Goal: Transaction & Acquisition: Purchase product/service

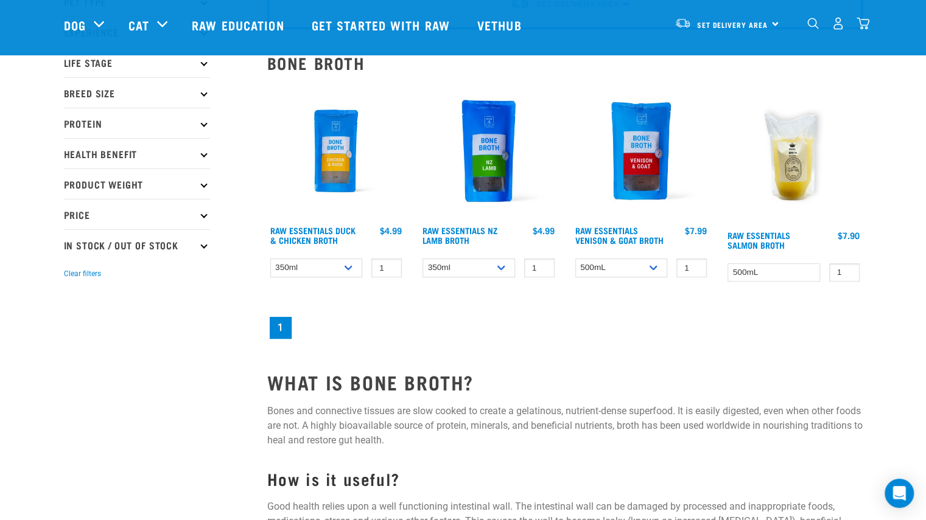
scroll to position [61, 0]
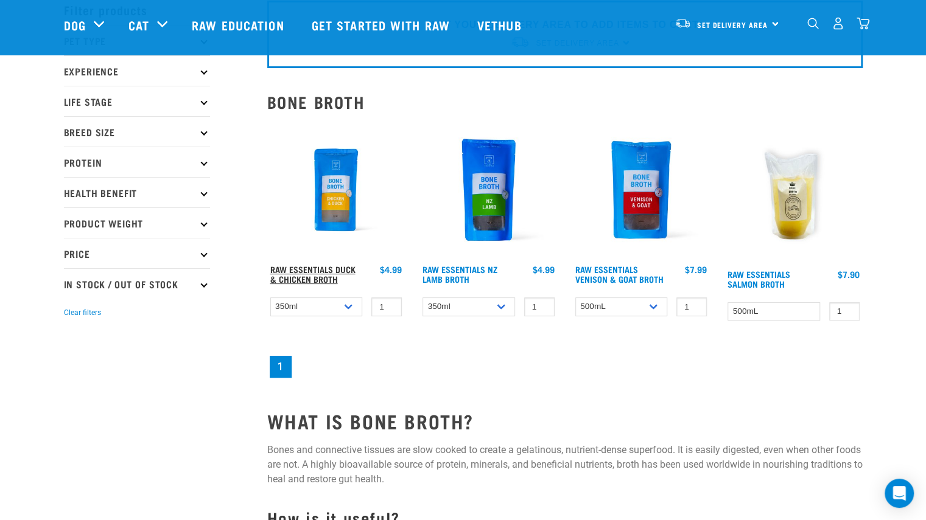
click at [298, 275] on link "Raw Essentials Duck & Chicken Broth" at bounding box center [312, 274] width 85 height 14
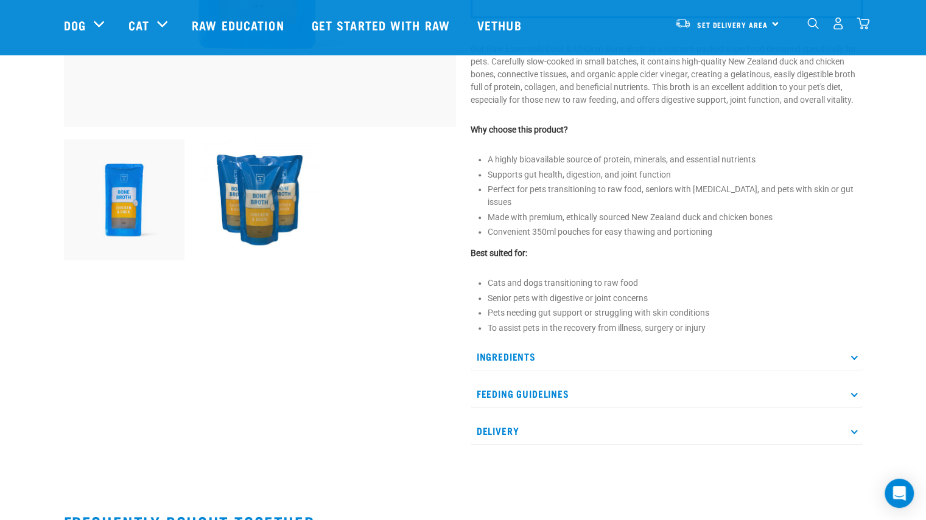
scroll to position [359, 0]
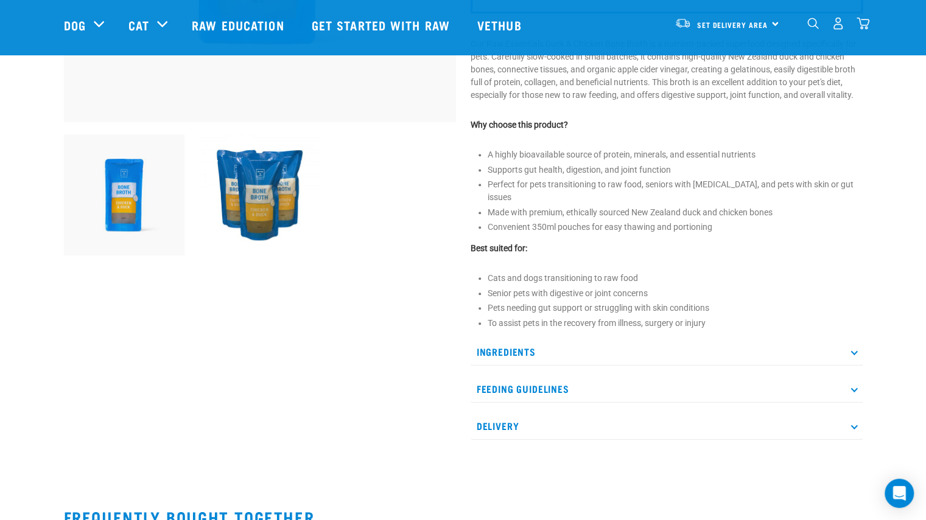
click at [505, 346] on p "Ingredients" at bounding box center [667, 351] width 392 height 27
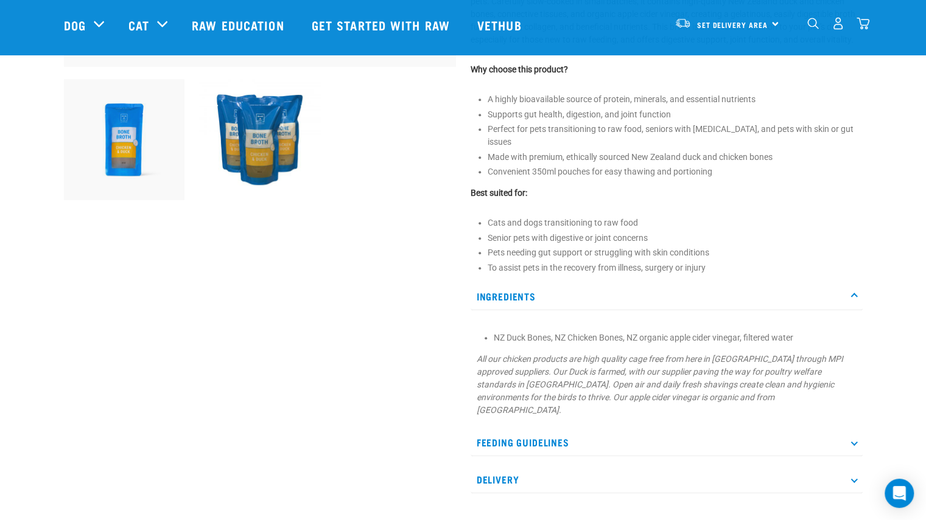
scroll to position [427, 0]
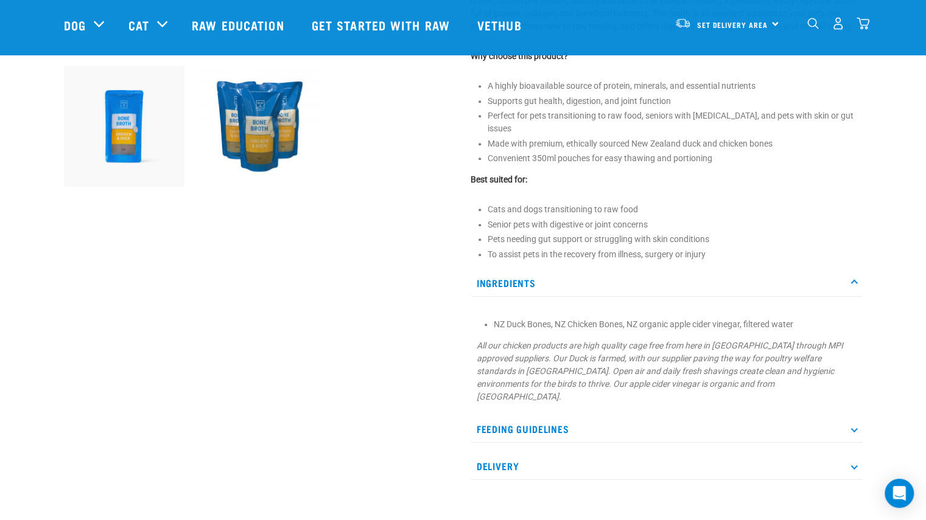
click at [485, 453] on p "Delivery" at bounding box center [667, 466] width 392 height 27
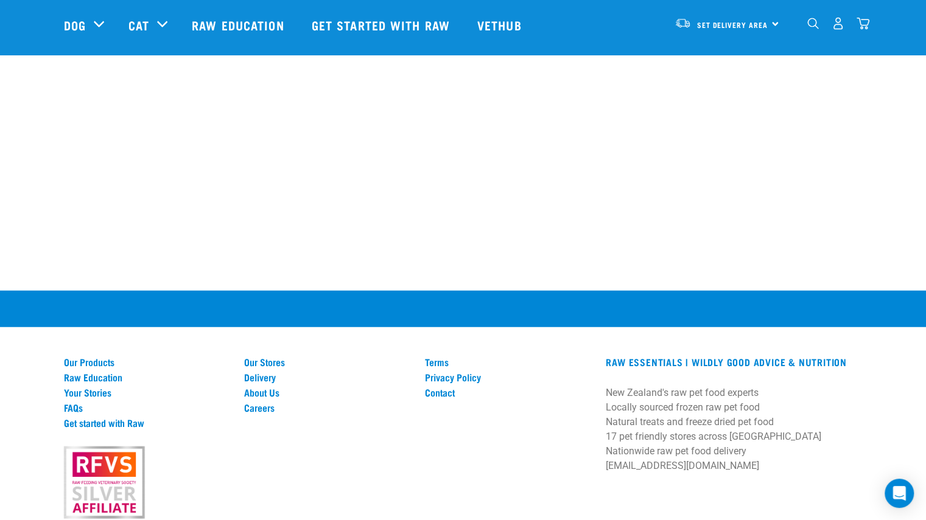
scroll to position [1685, 0]
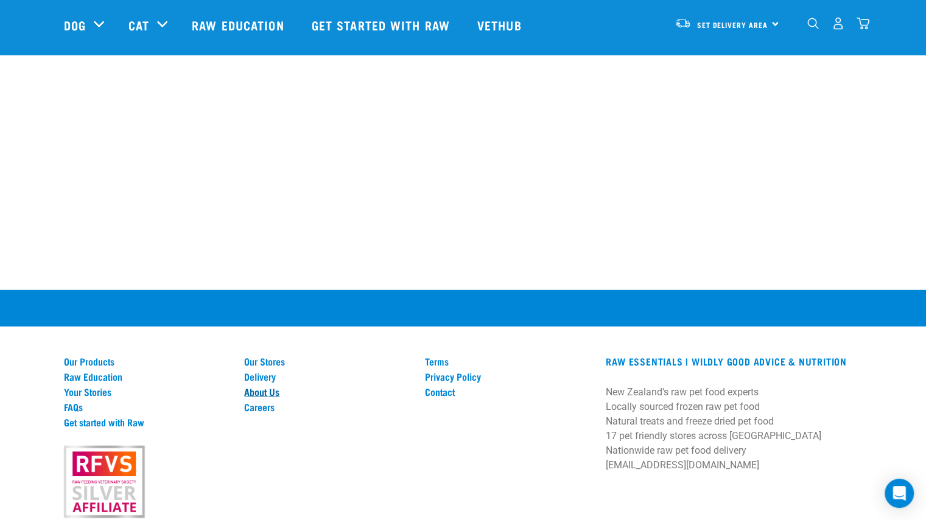
click at [256, 387] on link "About Us" at bounding box center [327, 392] width 166 height 11
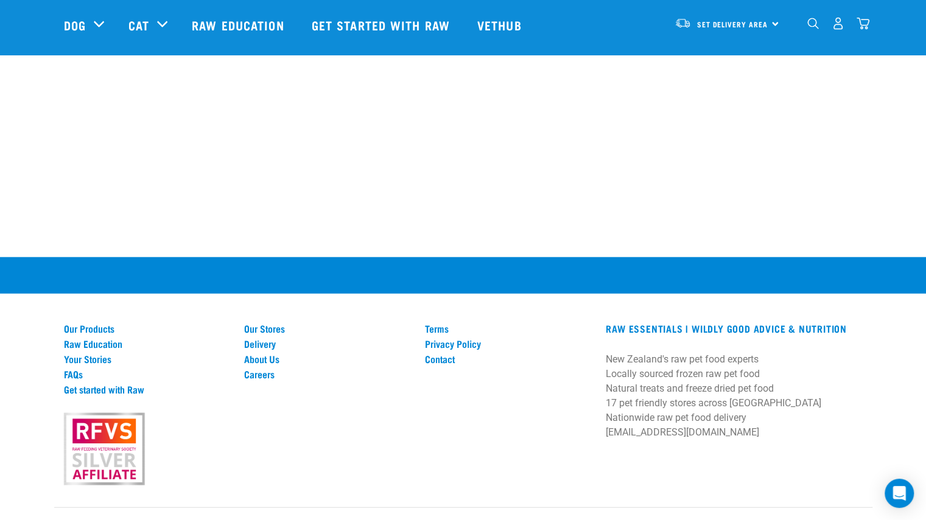
scroll to position [1612, 0]
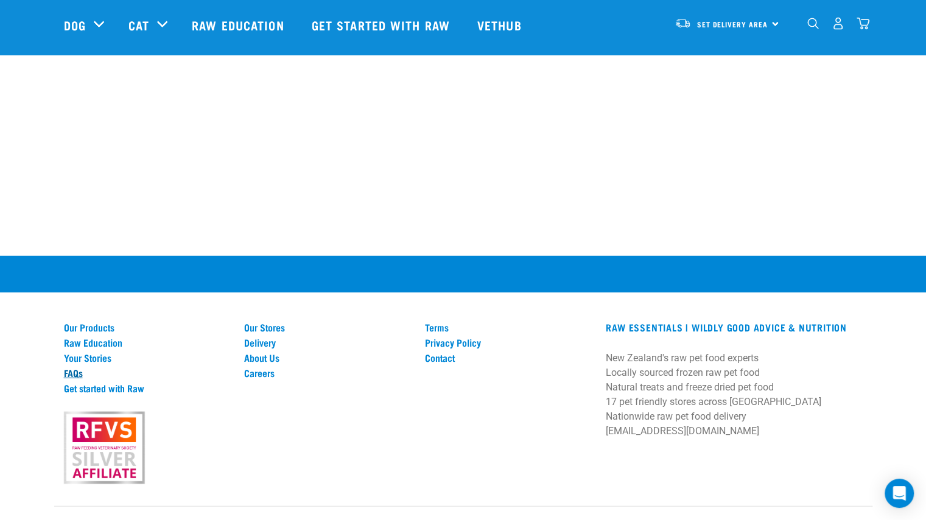
click at [65, 375] on link "FAQs" at bounding box center [147, 373] width 166 height 11
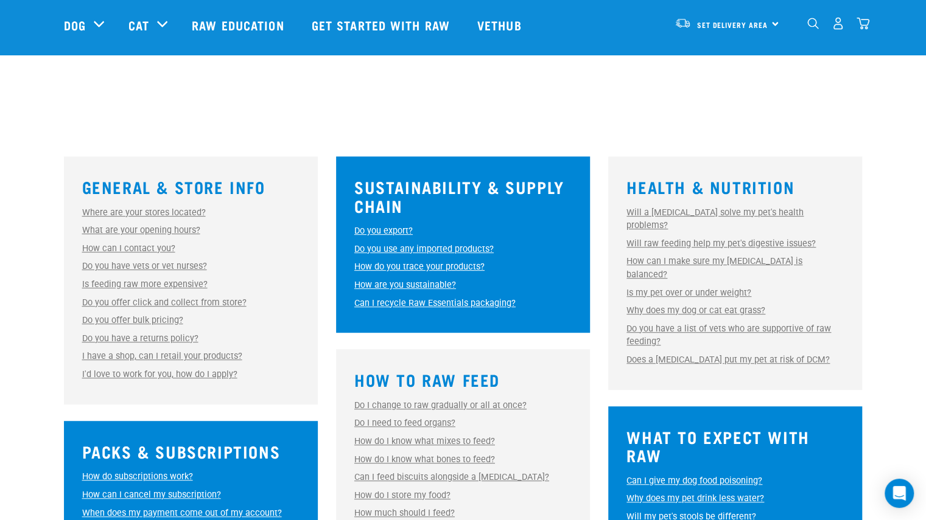
scroll to position [255, 0]
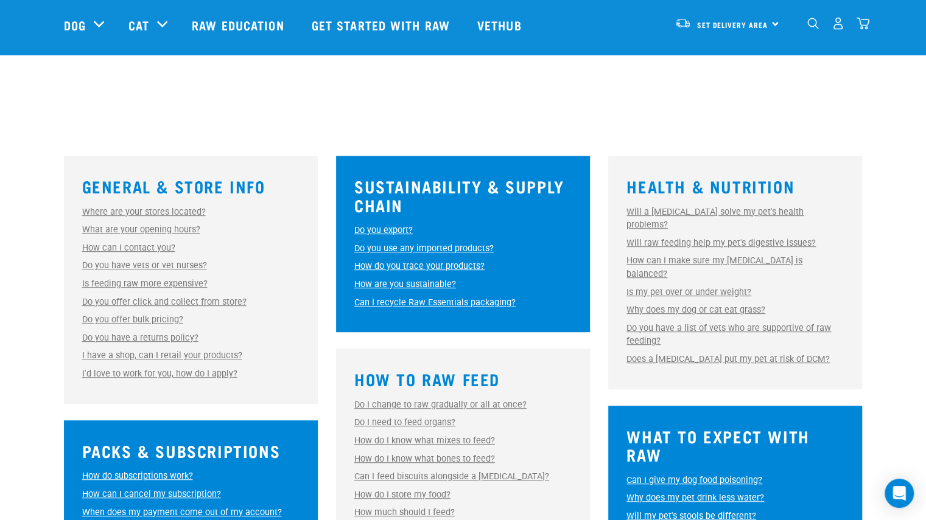
click at [97, 215] on link "Where are your stores located?" at bounding box center [144, 212] width 124 height 10
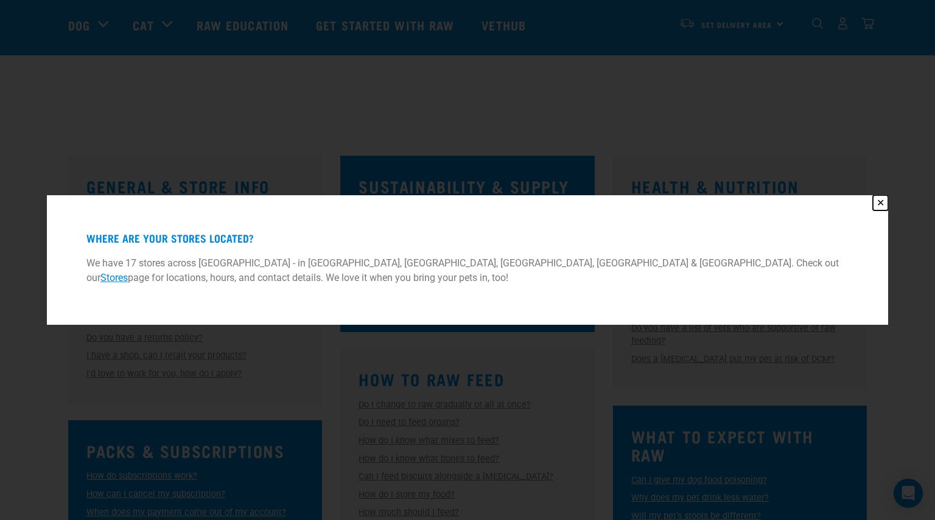
click at [880, 203] on button "✕" at bounding box center [880, 202] width 15 height 15
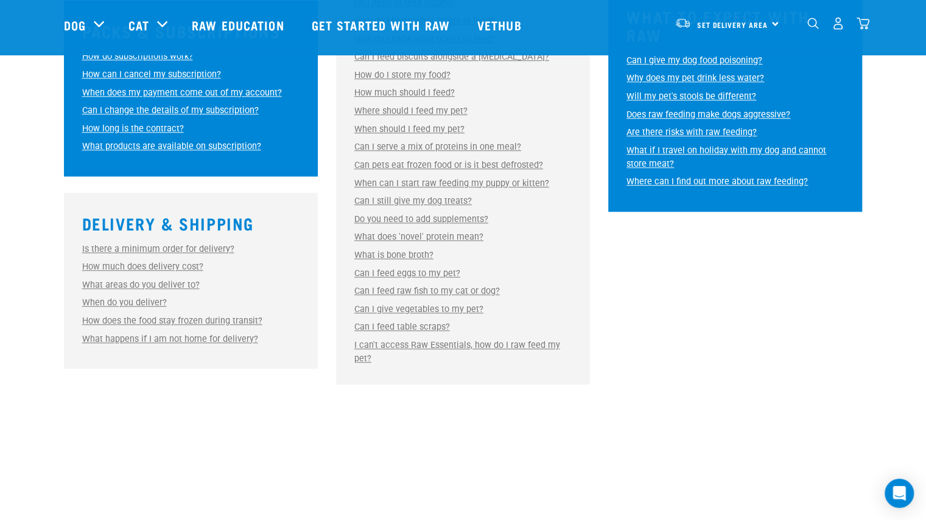
scroll to position [679, 0]
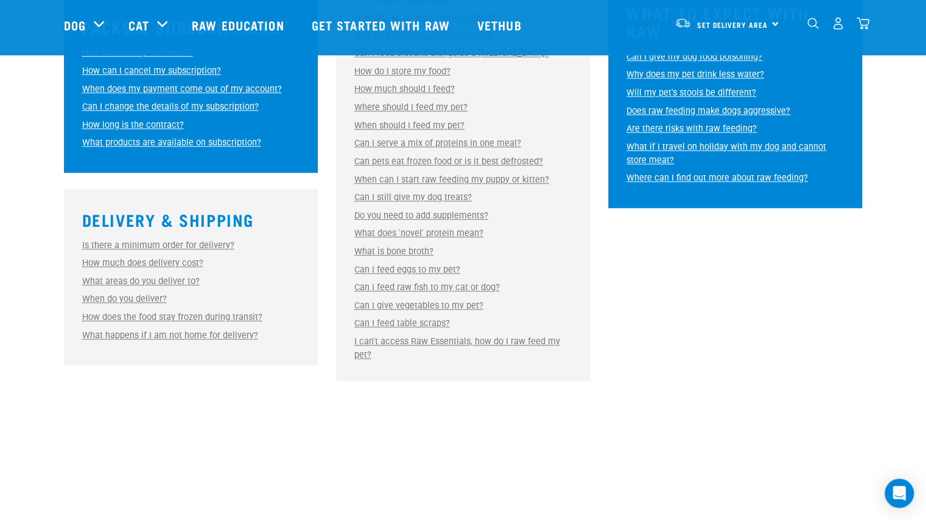
click at [96, 268] on link "How much does delivery cost?" at bounding box center [142, 263] width 121 height 10
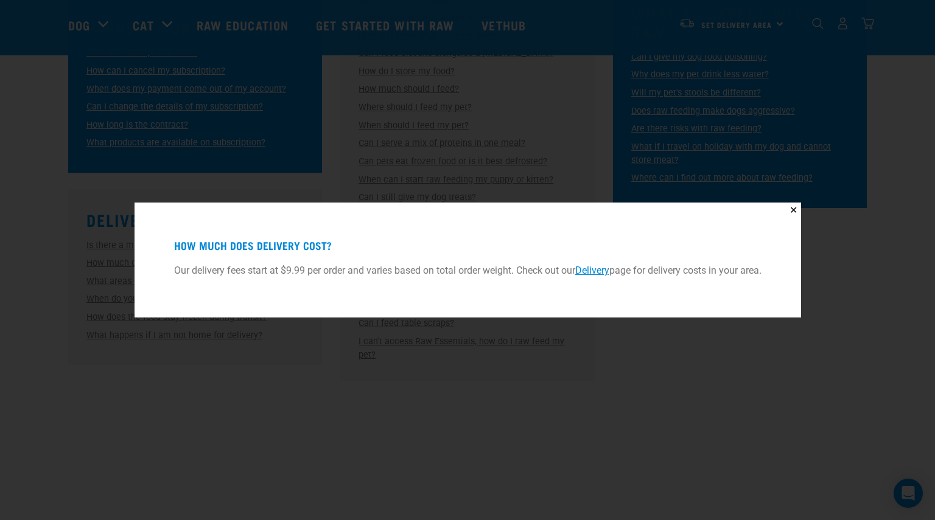
click at [784, 231] on div "How much does delivery cost? Our delivery fees start at $9.99 per order and var…" at bounding box center [468, 260] width 636 height 85
click at [799, 210] on button "✕" at bounding box center [793, 210] width 15 height 15
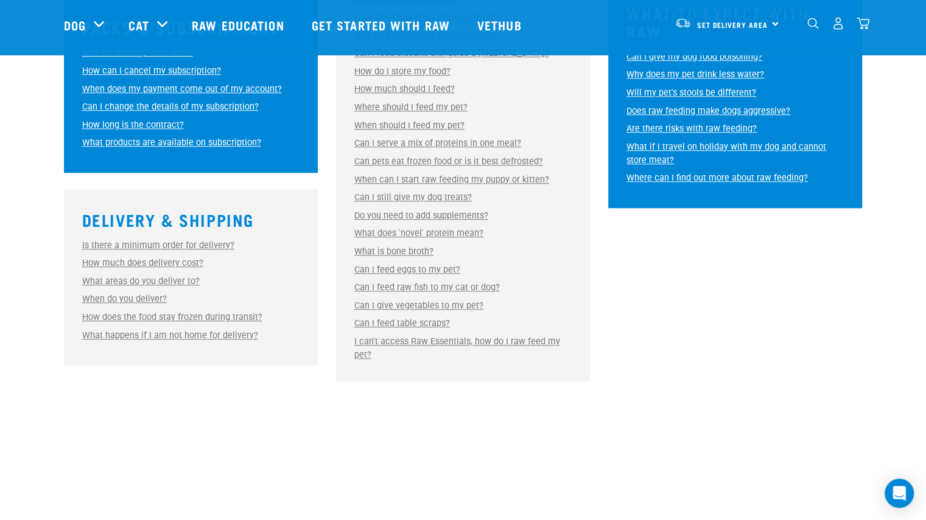
click at [99, 286] on link "What areas do you deliver to?" at bounding box center [140, 281] width 117 height 10
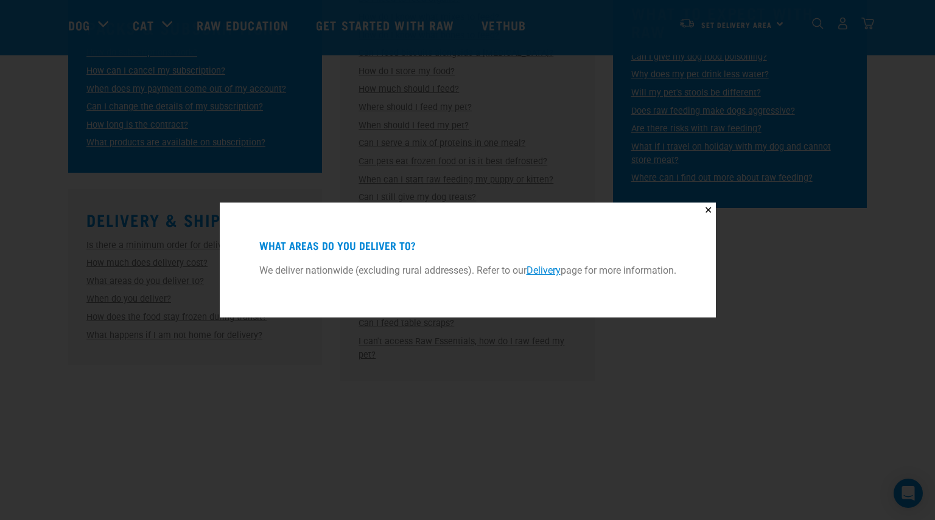
click at [712, 210] on button "✕" at bounding box center [708, 210] width 15 height 15
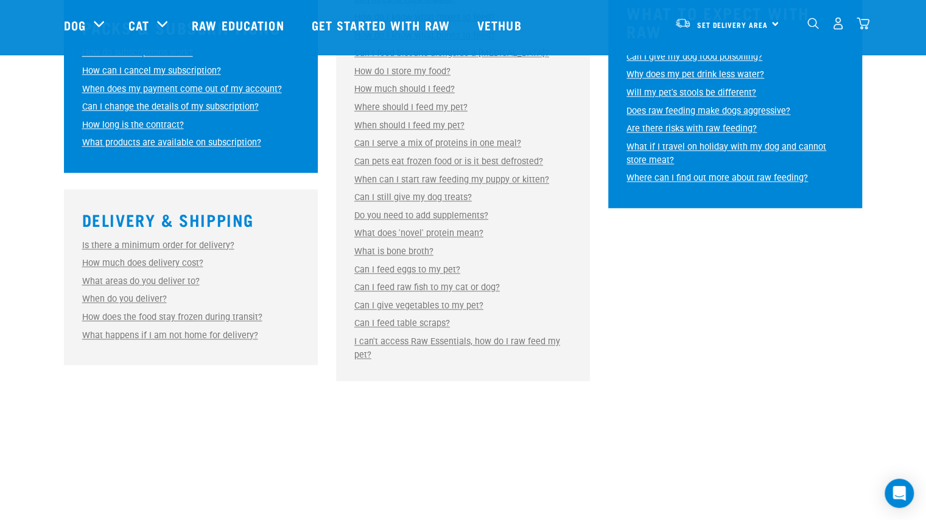
click at [105, 302] on link "When do you deliver?" at bounding box center [124, 299] width 85 height 10
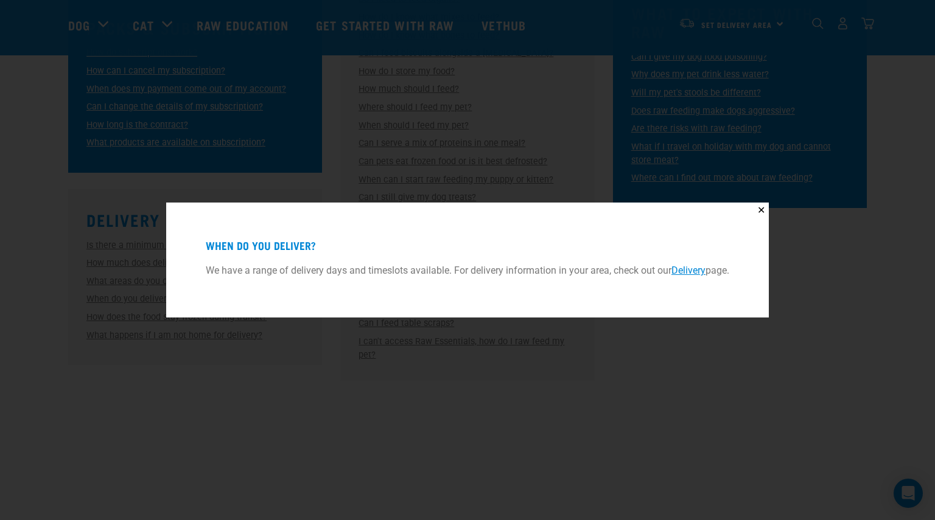
click at [763, 210] on button "✕" at bounding box center [761, 210] width 15 height 15
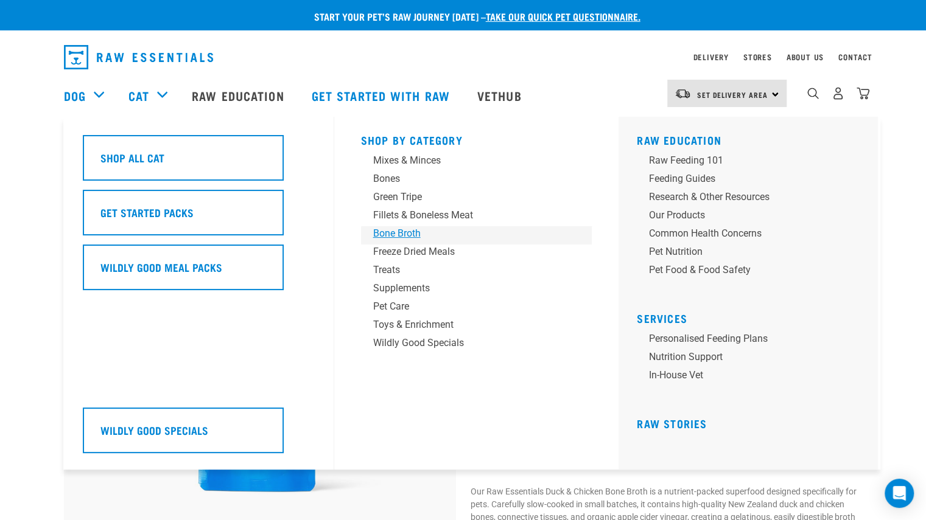
click at [394, 232] on div "Bone Broth" at bounding box center [468, 233] width 190 height 15
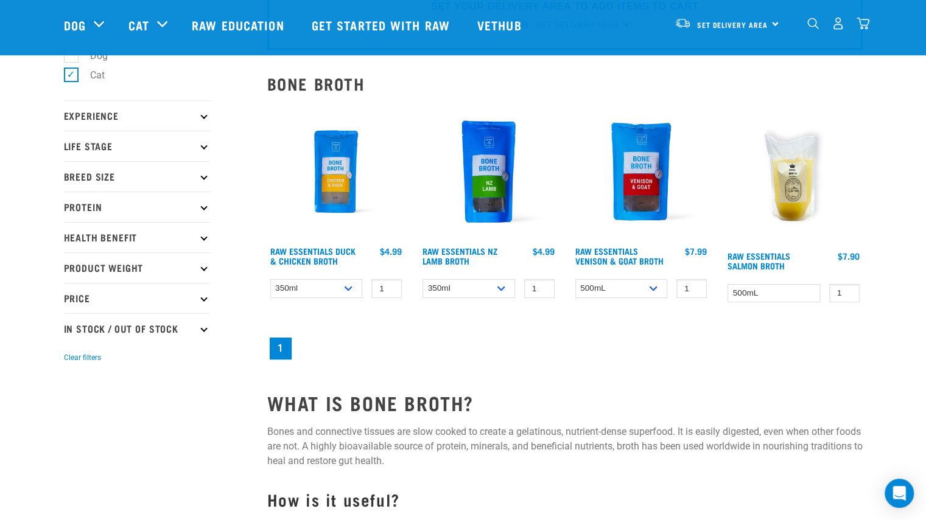
scroll to position [79, 0]
click at [338, 289] on select "350ml Bulk (40 pack)" at bounding box center [316, 288] width 93 height 19
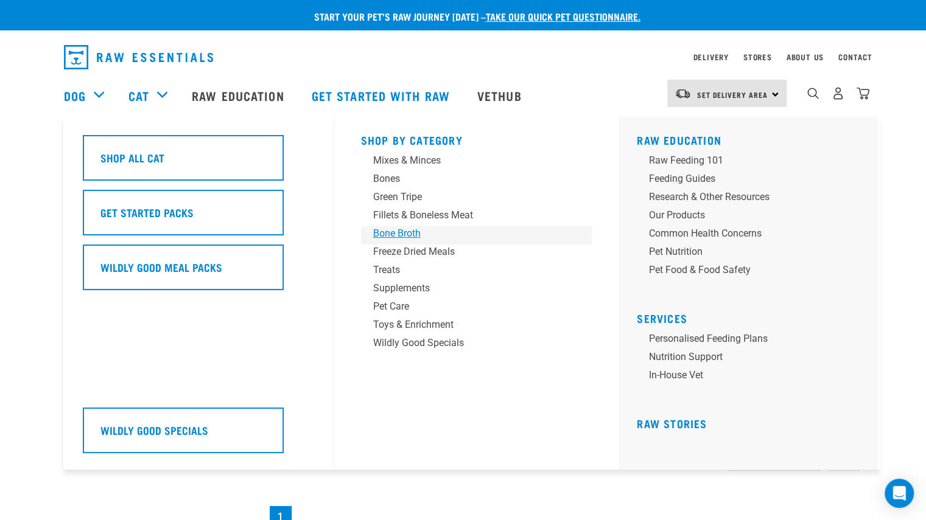
click at [388, 231] on div "Bone Broth" at bounding box center [468, 233] width 190 height 15
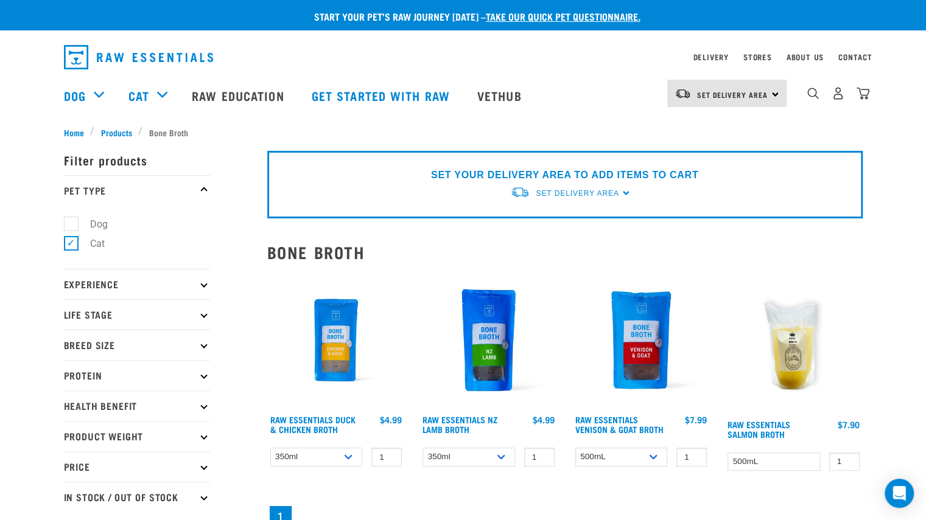
click at [486, 355] on img at bounding box center [488, 340] width 138 height 138
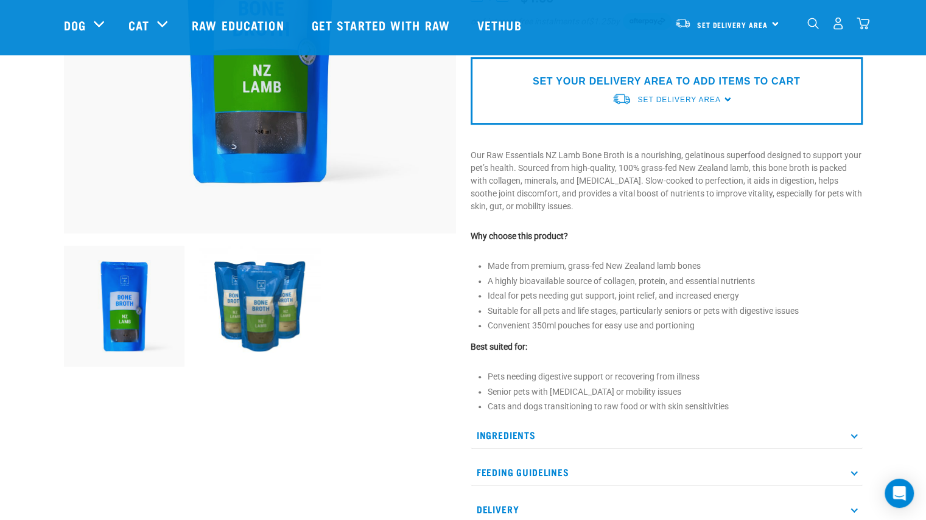
scroll to position [250, 0]
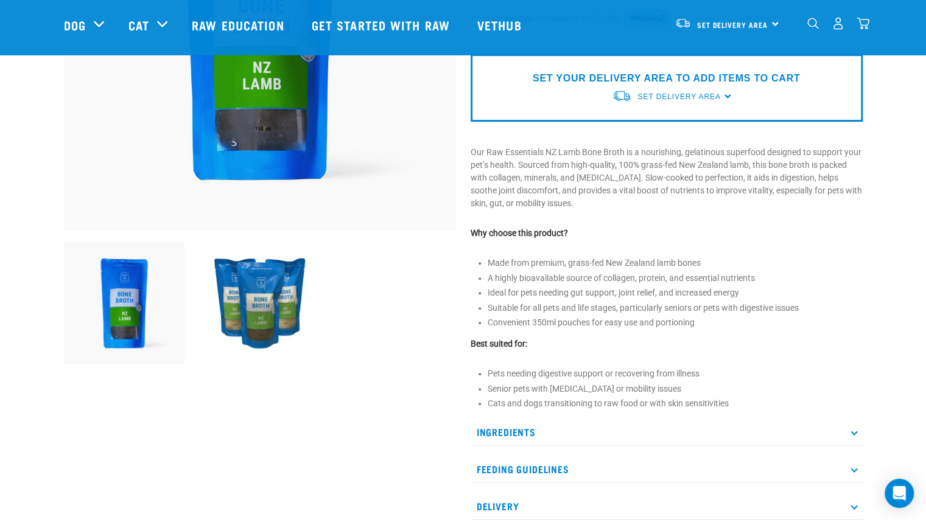
click at [855, 432] on icon at bounding box center [853, 432] width 7 height 7
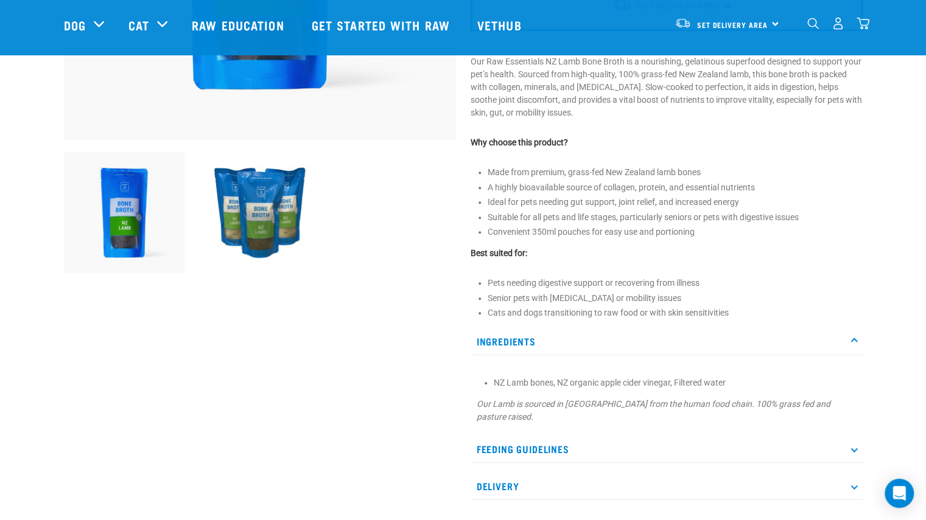
scroll to position [338, 0]
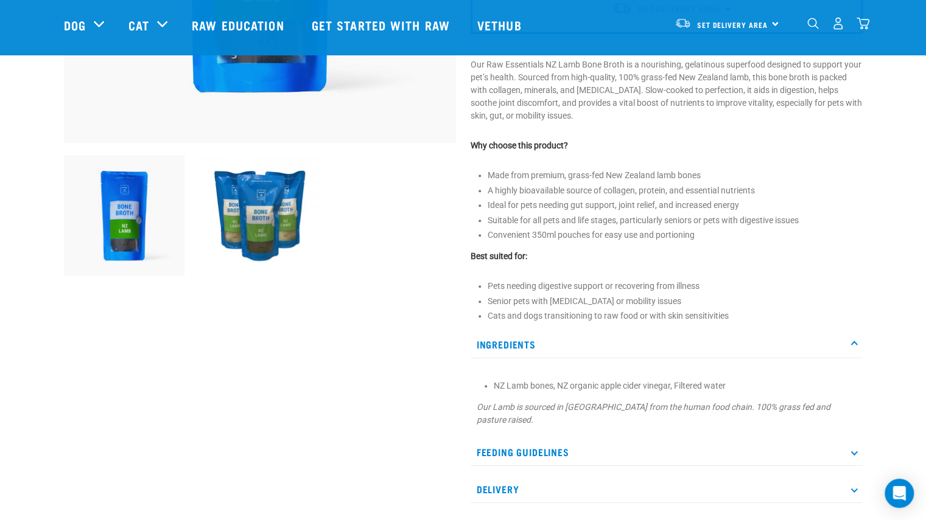
click at [853, 452] on icon at bounding box center [853, 452] width 7 height 7
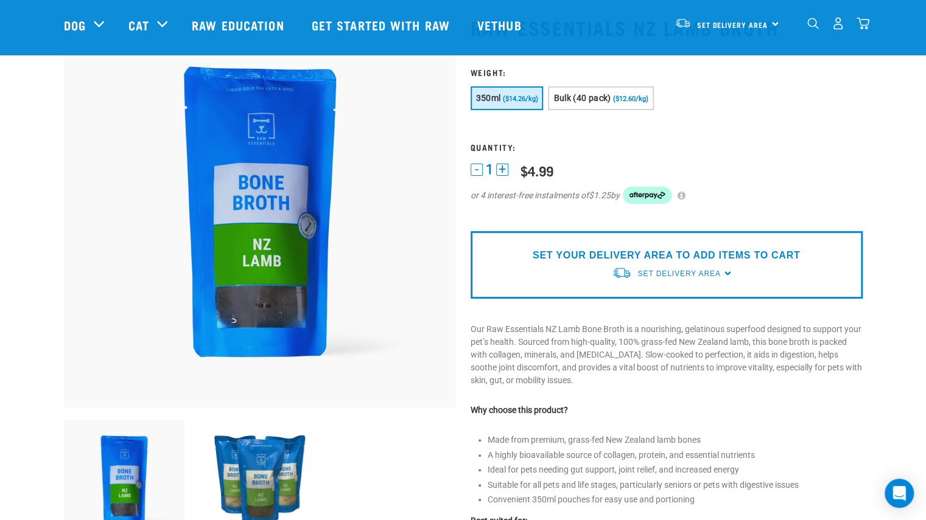
scroll to position [72, 0]
click at [708, 273] on span "Set Delivery Area" at bounding box center [678, 274] width 83 height 9
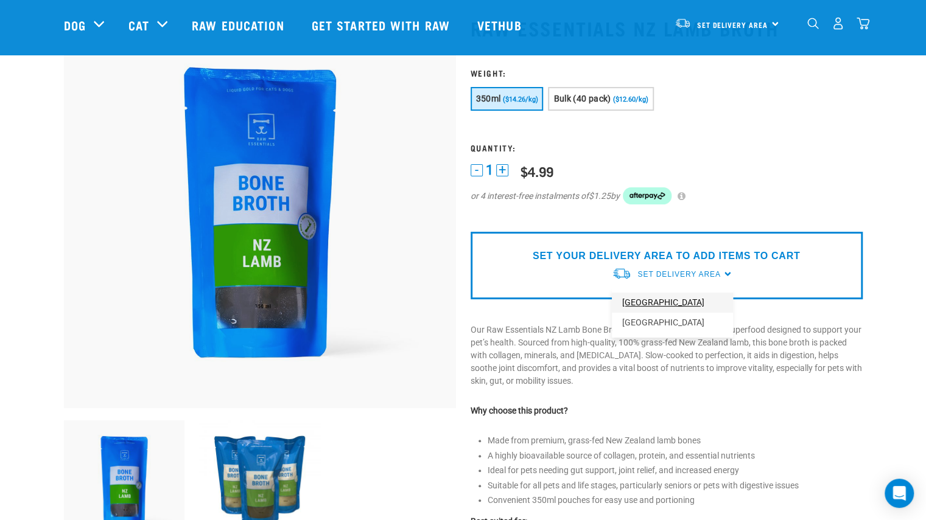
click at [656, 304] on link "[GEOGRAPHIC_DATA]" at bounding box center [672, 303] width 121 height 20
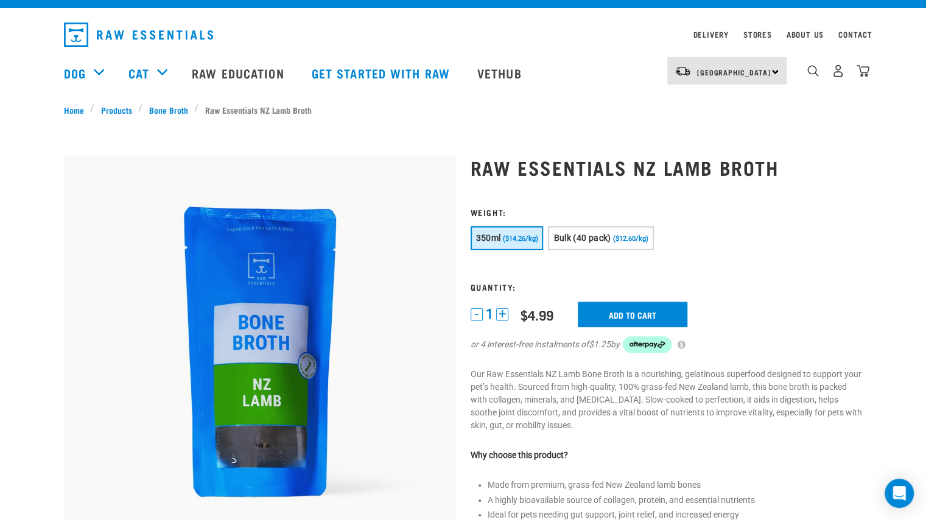
scroll to position [18, 0]
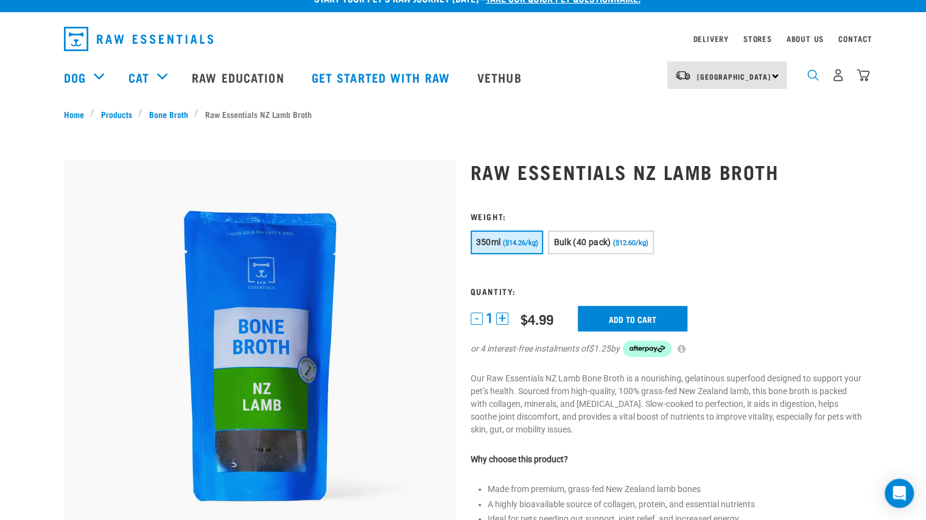
click at [812, 75] on img "dropdown navigation" at bounding box center [813, 75] width 12 height 12
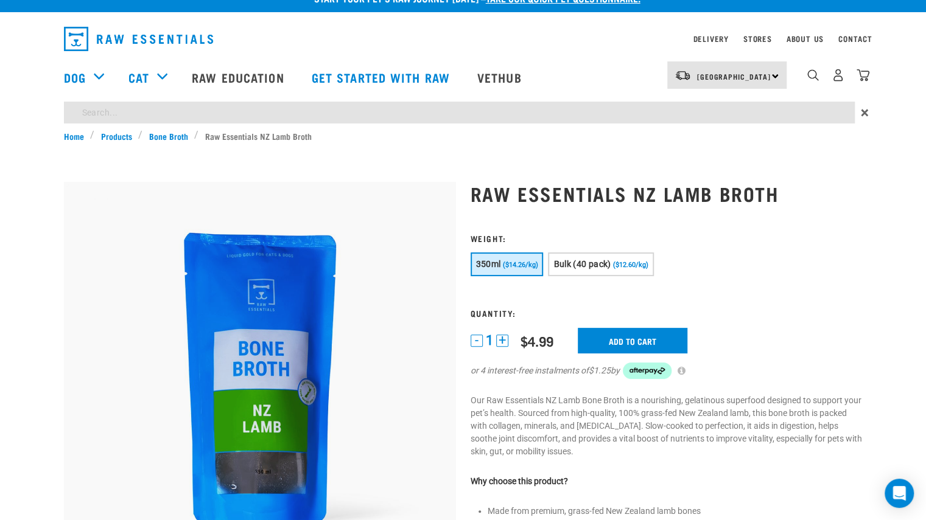
click at [555, 111] on input "search" at bounding box center [459, 113] width 791 height 22
type input "broth"
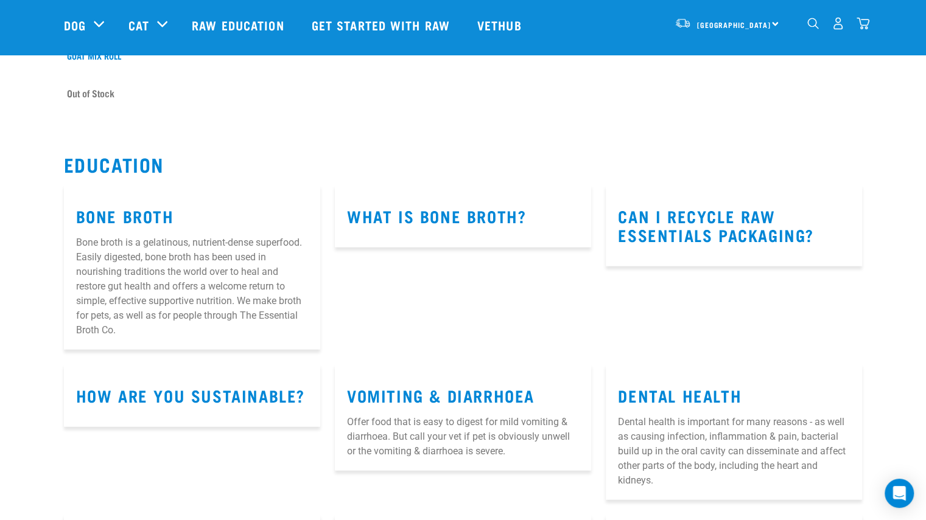
scroll to position [1563, 0]
click at [101, 220] on link "Bone Broth" at bounding box center [125, 215] width 98 height 9
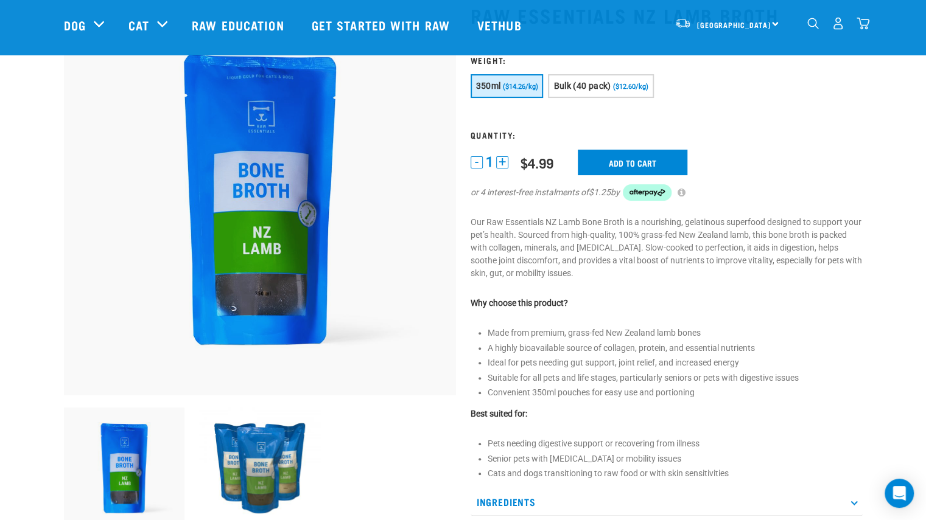
scroll to position [85, 0]
click at [504, 160] on button "+" at bounding box center [502, 162] width 12 height 12
click at [628, 164] on input "Add to cart" at bounding box center [633, 163] width 110 height 26
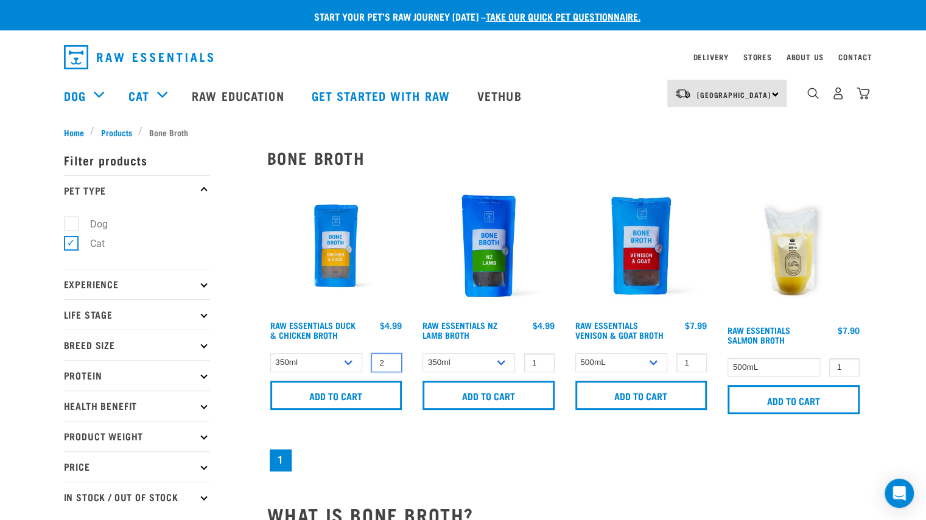
type input "2"
click at [390, 360] on input "2" at bounding box center [386, 363] width 30 height 19
click at [343, 390] on input "Add to cart" at bounding box center [336, 395] width 132 height 29
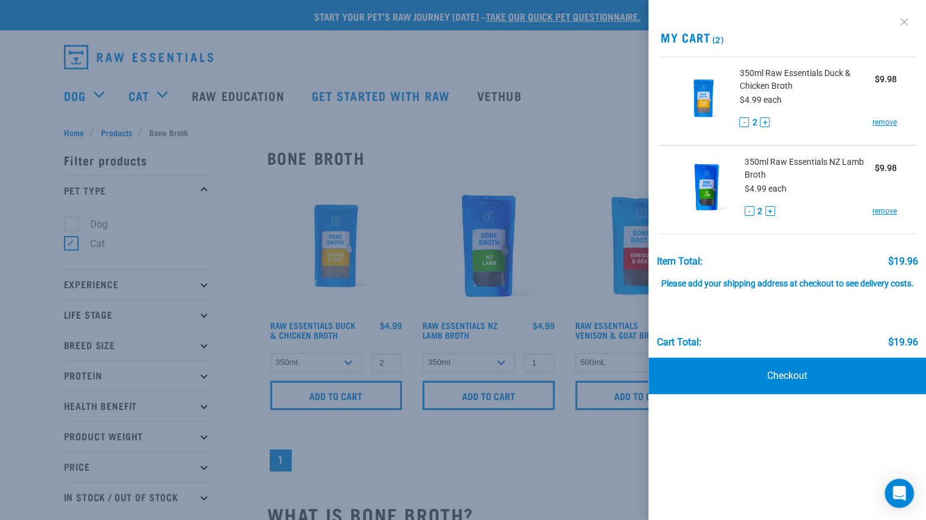
click at [905, 23] on link at bounding box center [903, 21] width 19 height 19
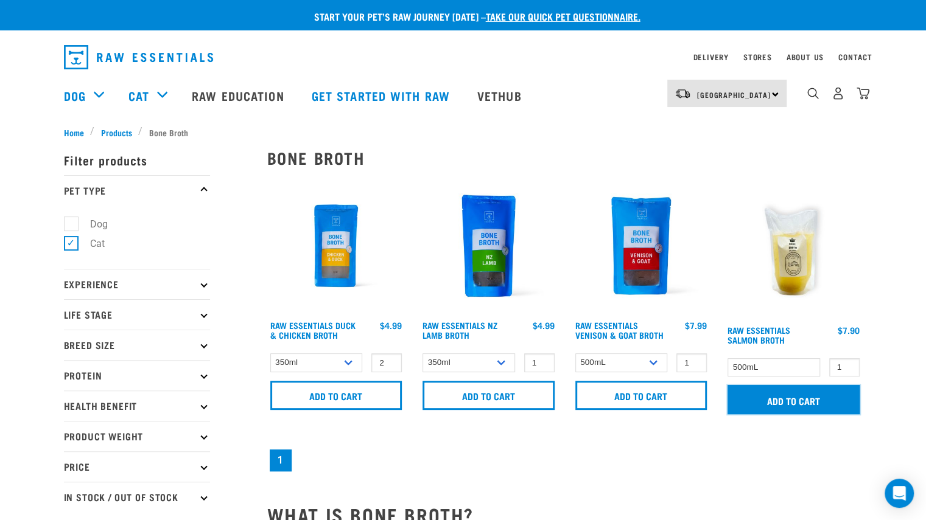
click at [782, 402] on input "Add to cart" at bounding box center [793, 399] width 132 height 29
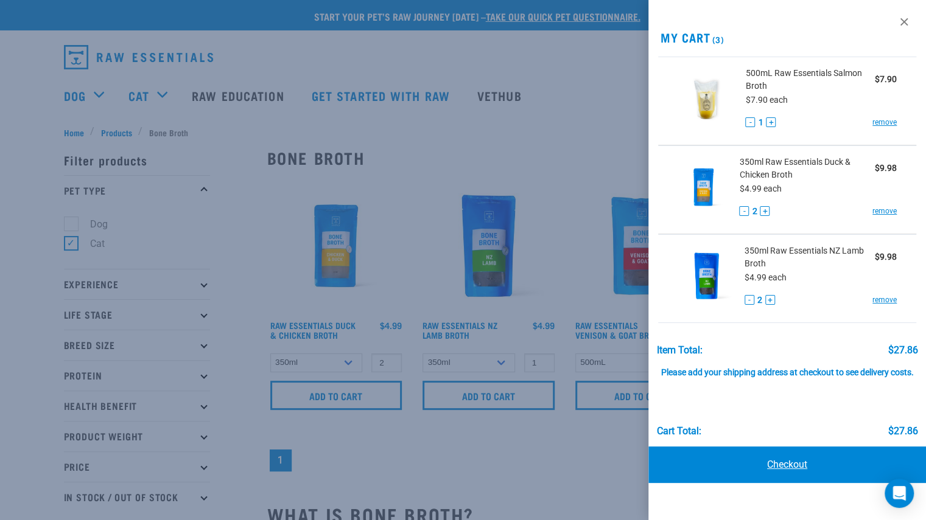
click at [786, 465] on link "Checkout" at bounding box center [787, 465] width 278 height 37
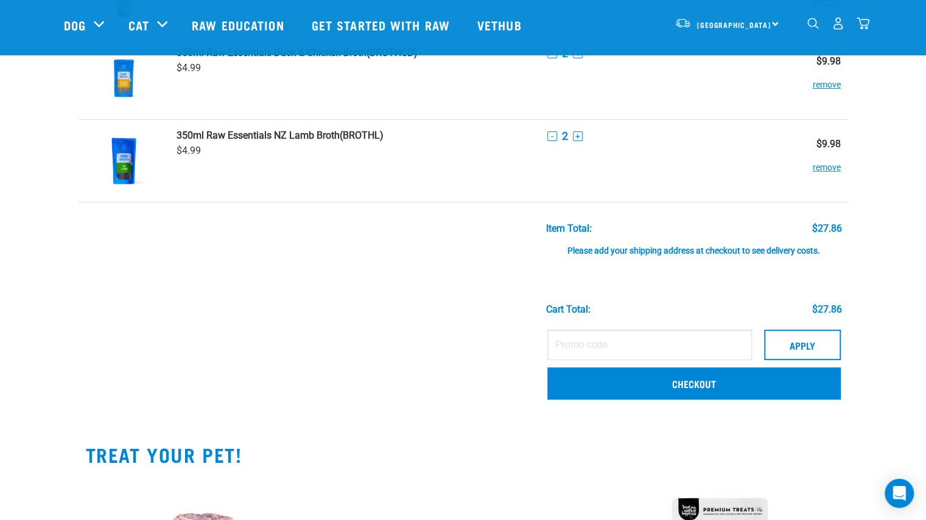
scroll to position [155, 0]
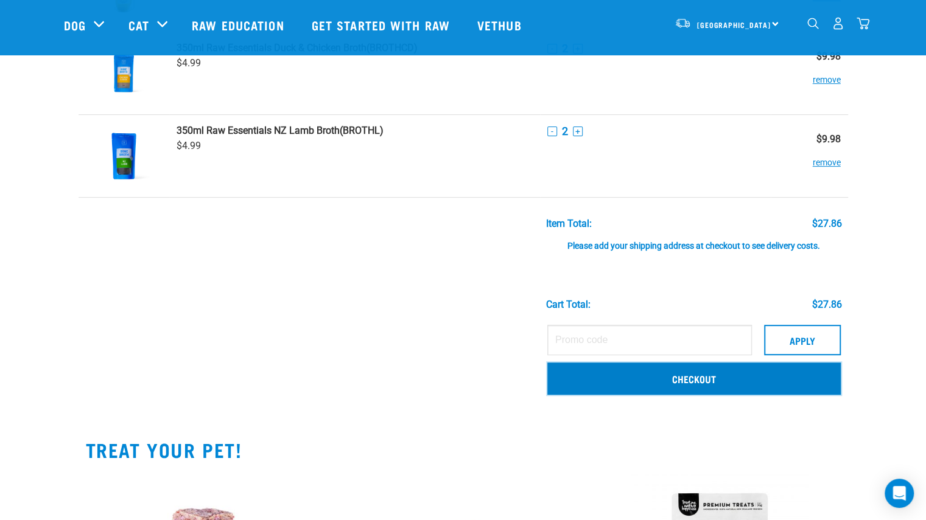
click at [699, 383] on link "Checkout" at bounding box center [693, 379] width 293 height 32
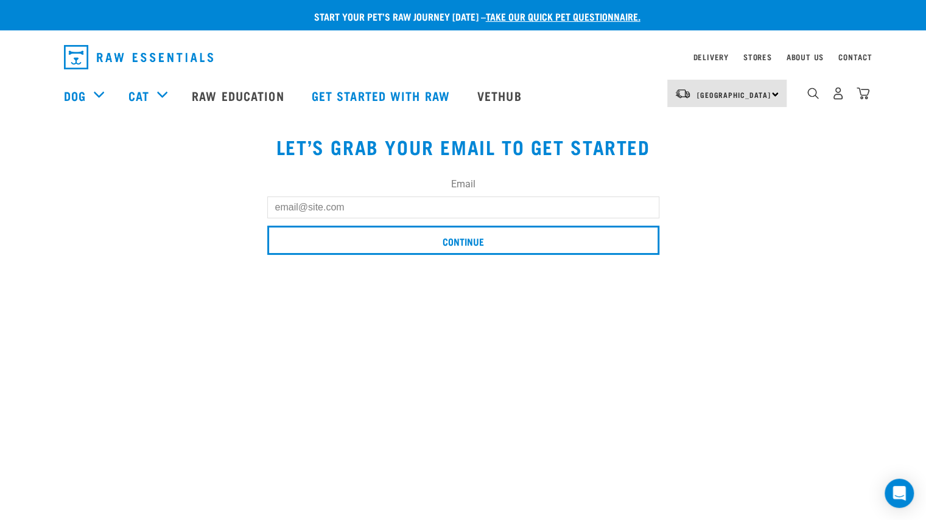
click at [366, 208] on input "Email" at bounding box center [463, 208] width 392 height 22
type input "[EMAIL_ADDRESS][DOMAIN_NAME]"
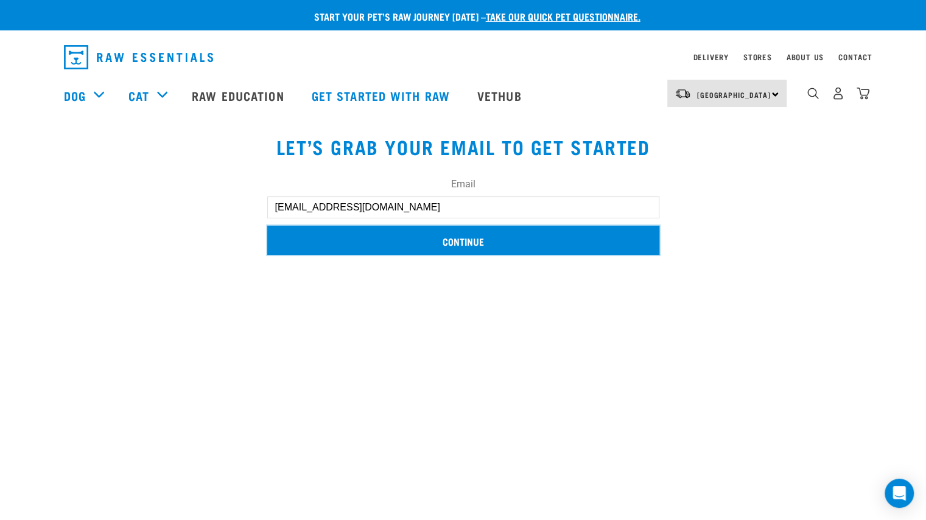
click at [461, 240] on input "Continue" at bounding box center [463, 240] width 392 height 29
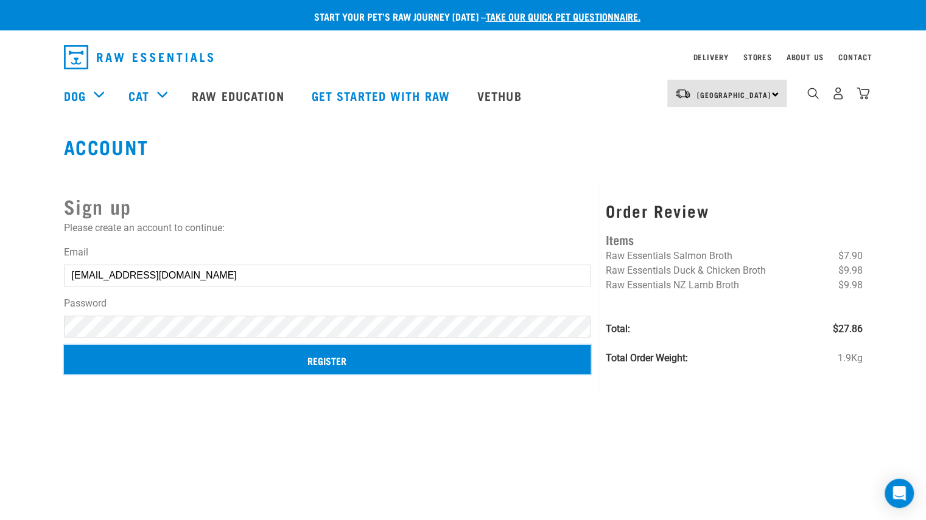
click at [326, 364] on input "Register" at bounding box center [327, 359] width 527 height 29
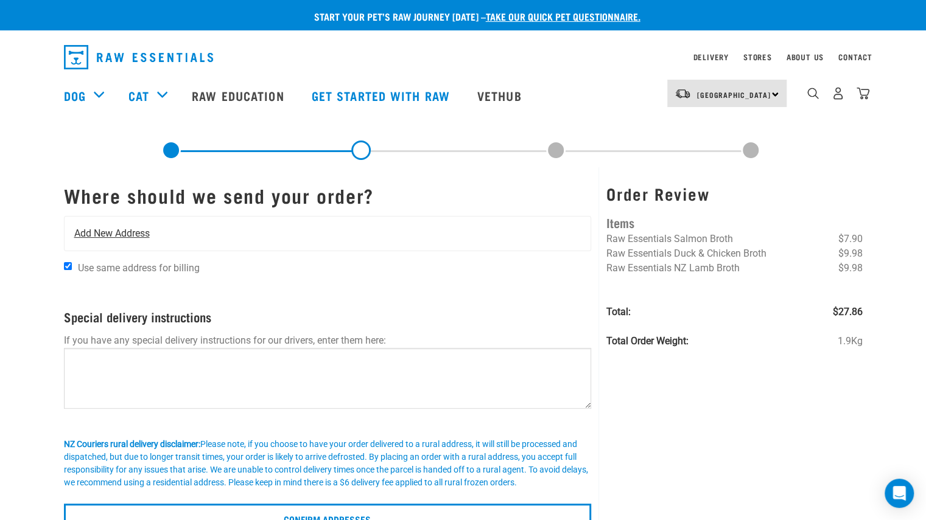
click at [132, 230] on span "Add New Address" at bounding box center [111, 233] width 75 height 15
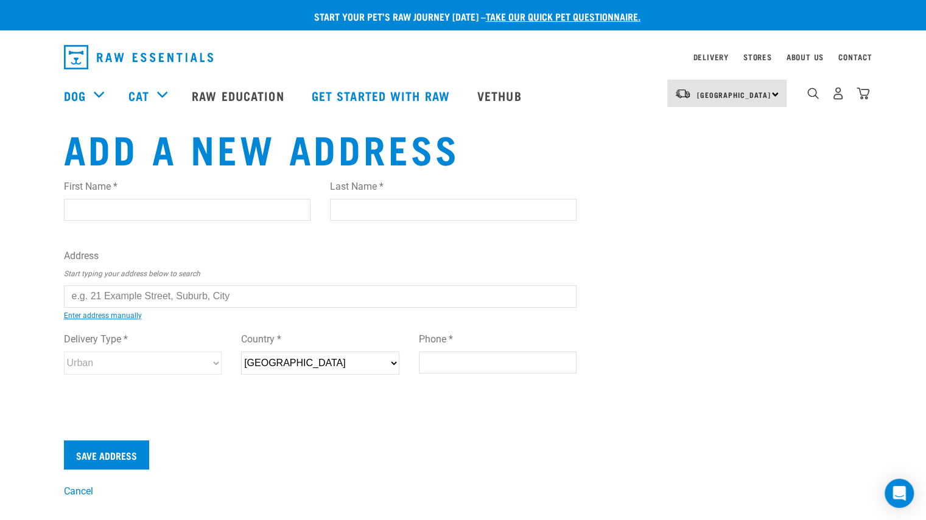
click at [127, 207] on input "First Name *" at bounding box center [187, 210] width 247 height 22
type input "[PERSON_NAME]"
click at [352, 208] on input "Last Name *" at bounding box center [453, 210] width 247 height 22
type input "Hunter"
click at [248, 299] on input "text" at bounding box center [320, 296] width 513 height 22
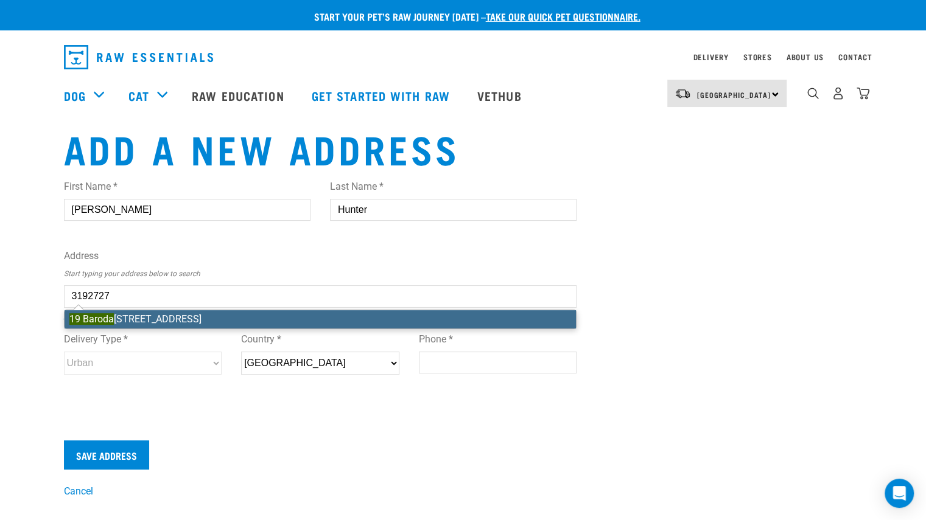
click at [229, 318] on li "19 Baroda Street, Khandallah, Wellington 6035" at bounding box center [321, 319] width 512 height 18
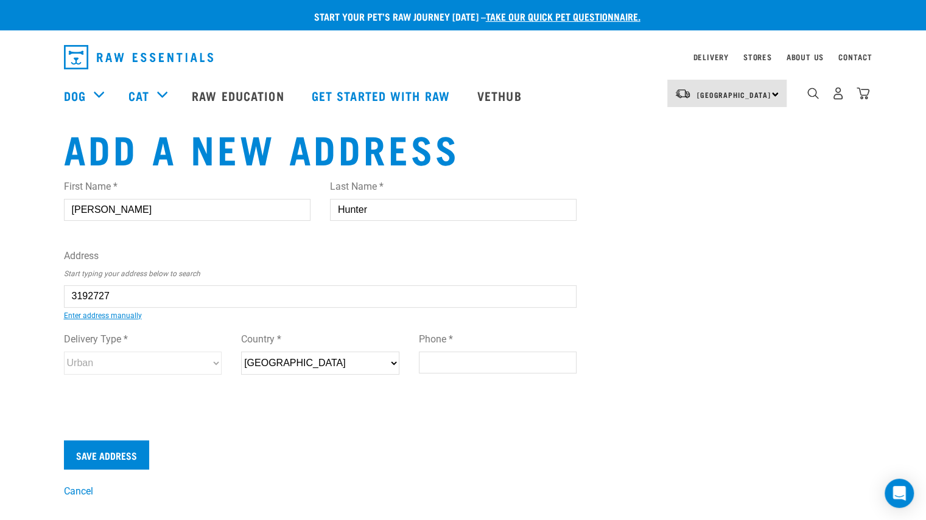
type input "19 Baroda Street, Khandallah, Wellington 6035"
type input "[STREET_ADDRESS]"
type input "Khandallah"
type input "[GEOGRAPHIC_DATA]"
select select "WGN"
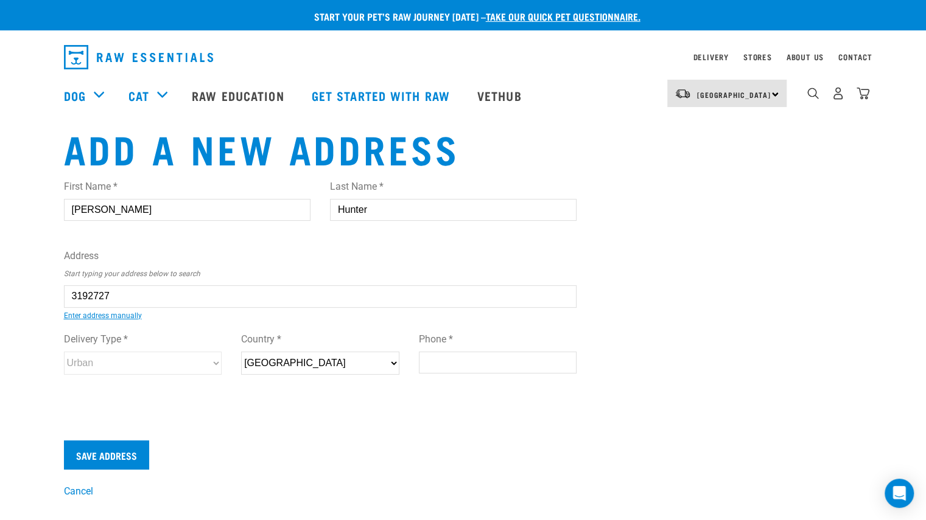
type input "6035"
select select "Urban"
type input "19 Baroda Street, Khandallah, Wellington 6035"
click at [441, 364] on input "Phone *" at bounding box center [498, 363] width 158 height 22
type input "0212625091"
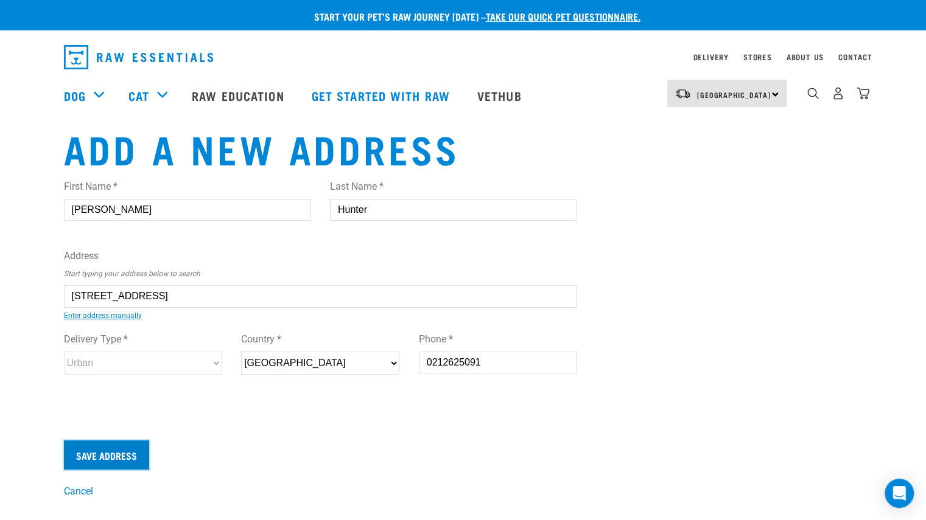
click at [125, 447] on input "Save Address" at bounding box center [106, 455] width 85 height 29
click at [108, 452] on input "Save Address" at bounding box center [106, 455] width 85 height 29
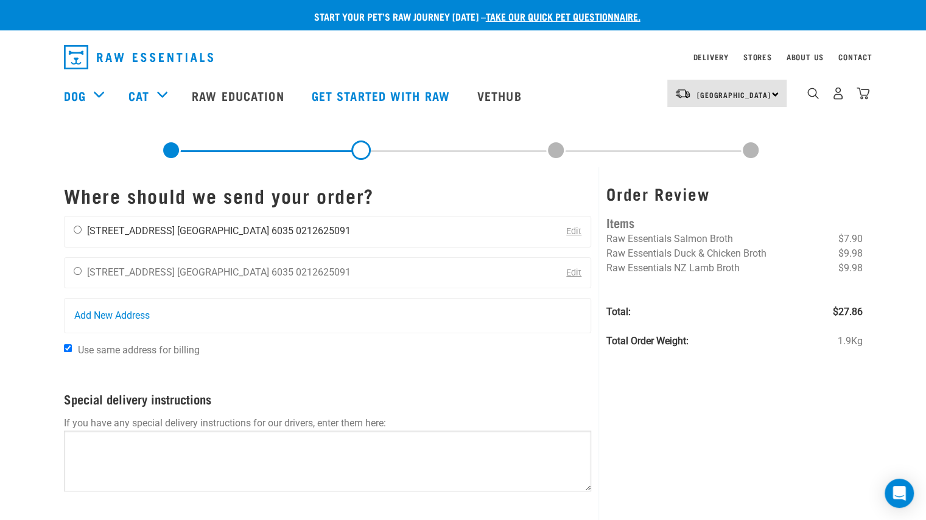
click at [77, 229] on input "radio" at bounding box center [78, 230] width 8 height 8
radio input "true"
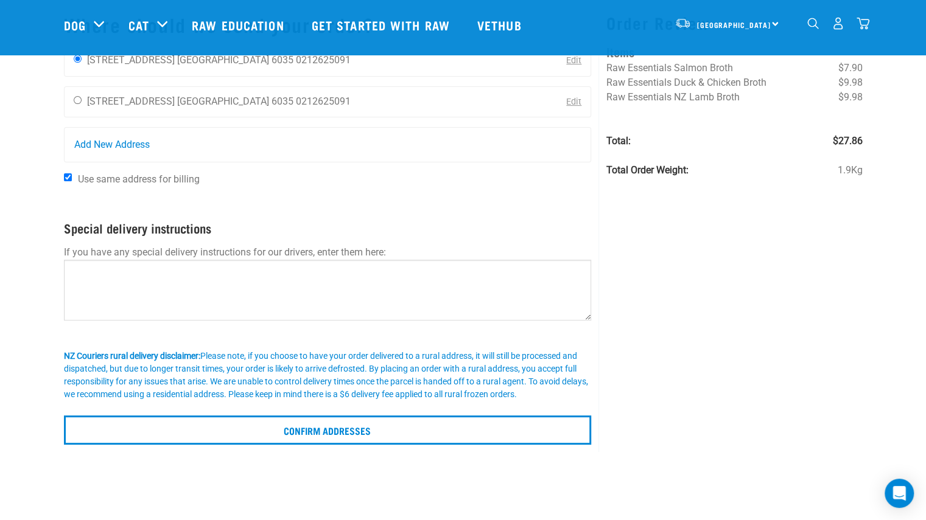
scroll to position [89, 0]
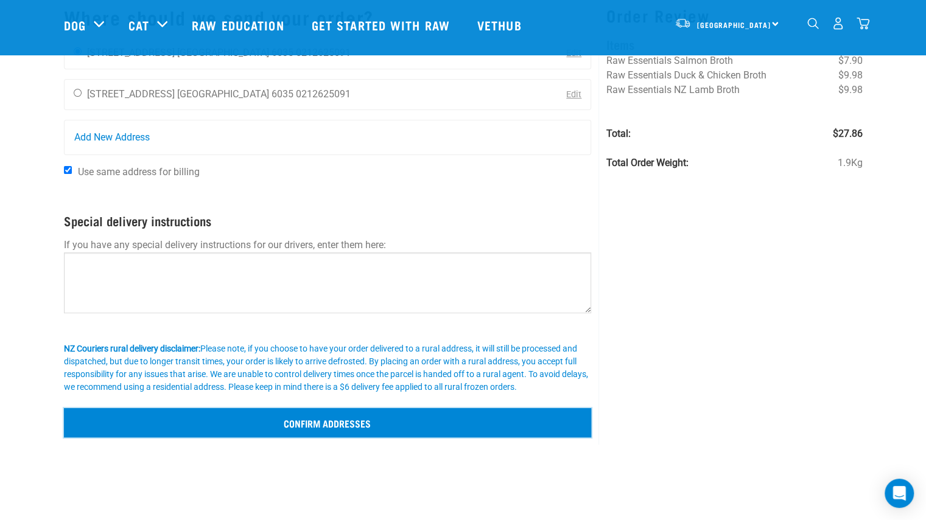
click at [328, 418] on input "Confirm addresses" at bounding box center [328, 422] width 528 height 29
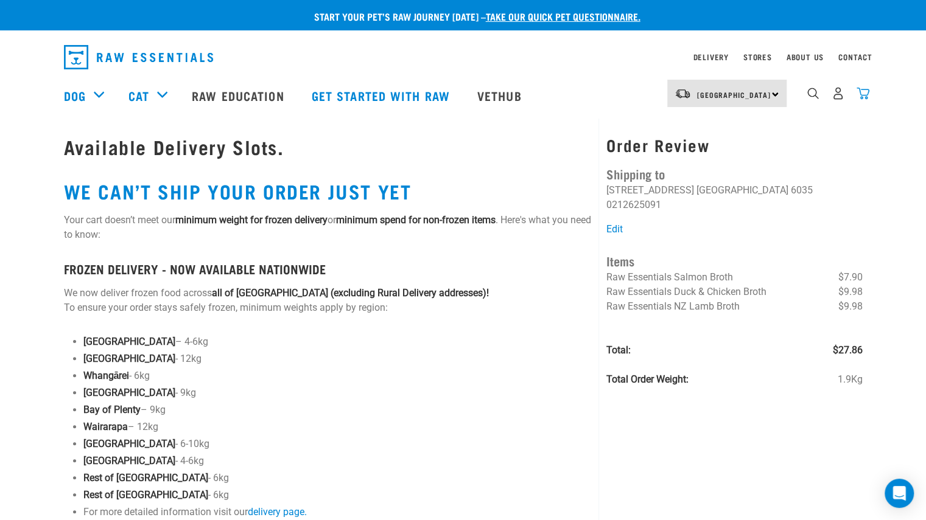
click at [863, 99] on img "dropdown navigation" at bounding box center [862, 93] width 13 height 13
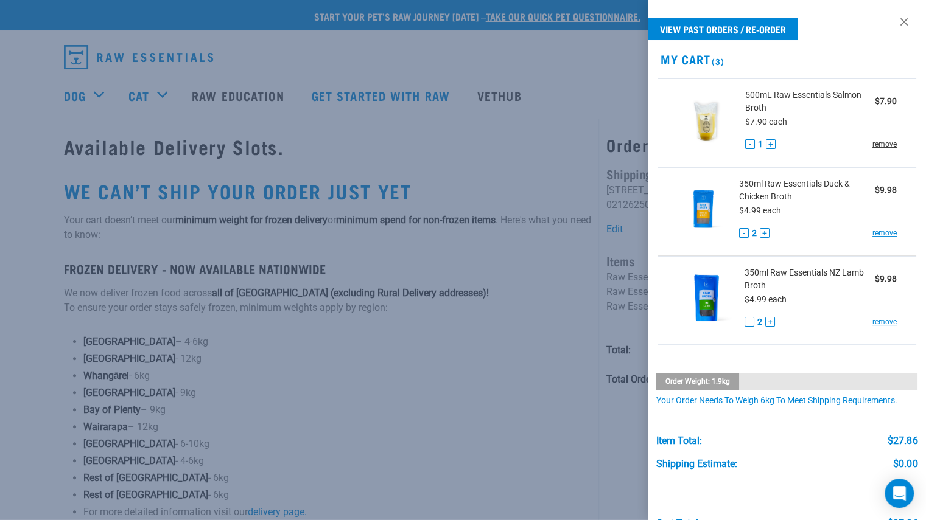
click at [873, 142] on link "remove" at bounding box center [884, 144] width 24 height 11
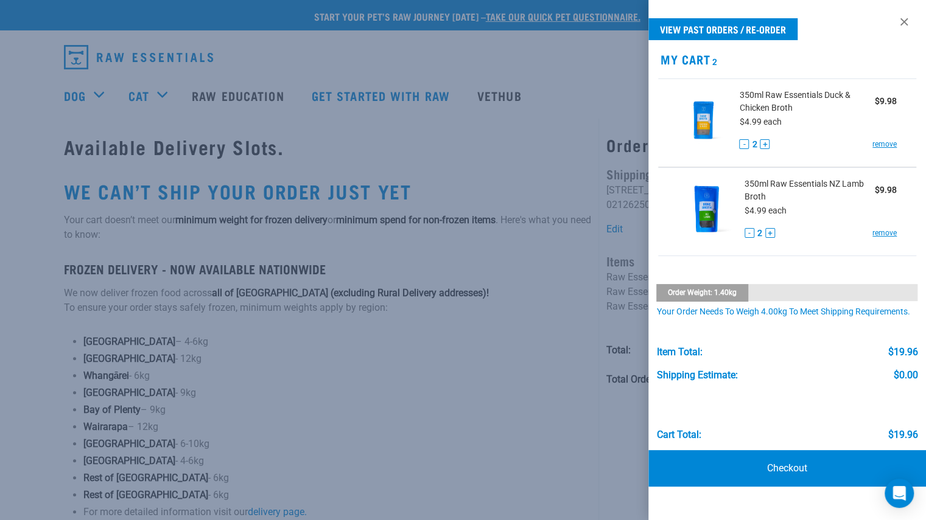
click at [873, 142] on link "remove" at bounding box center [884, 144] width 24 height 11
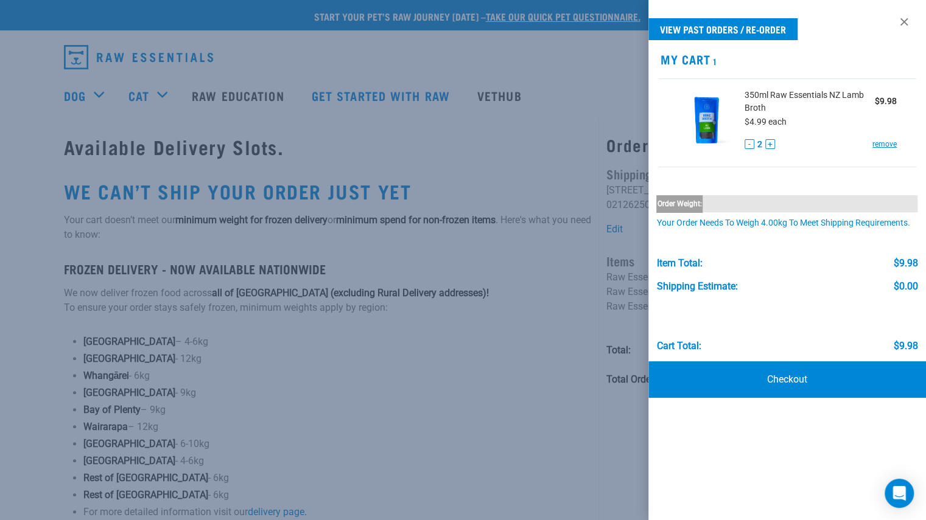
click at [873, 142] on link "remove" at bounding box center [884, 144] width 24 height 11
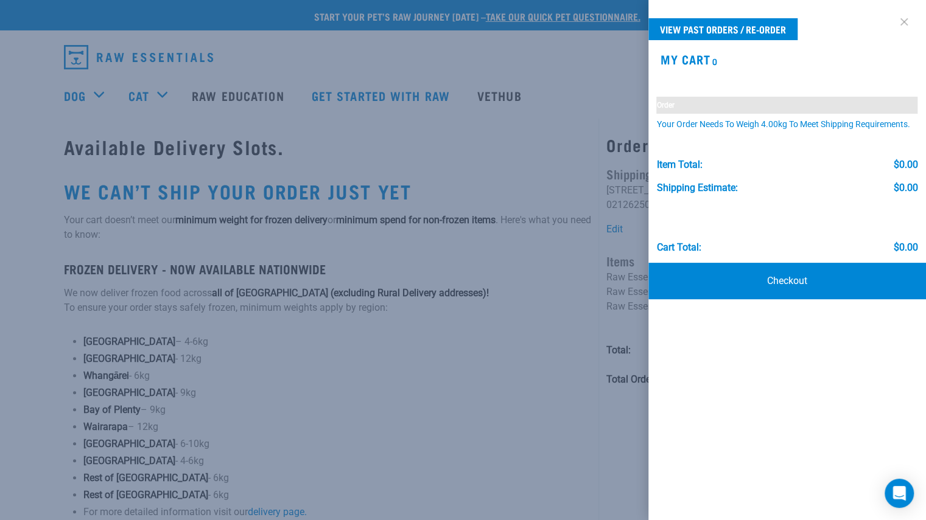
click at [905, 20] on link at bounding box center [903, 21] width 19 height 19
